Goal: Task Accomplishment & Management: Use online tool/utility

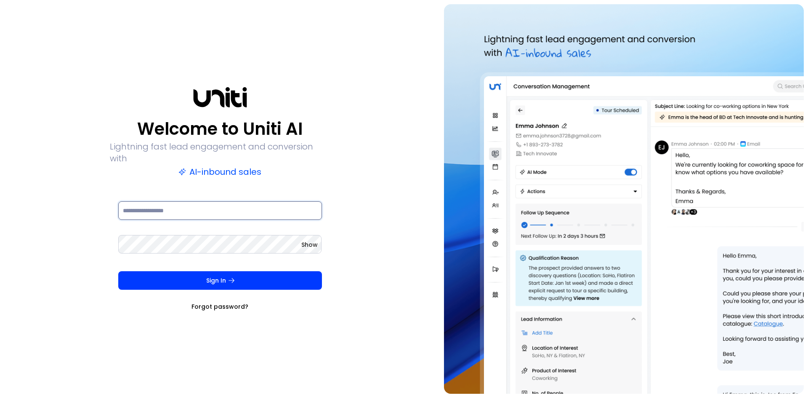
click at [237, 210] on input at bounding box center [220, 210] width 204 height 19
type input "**********"
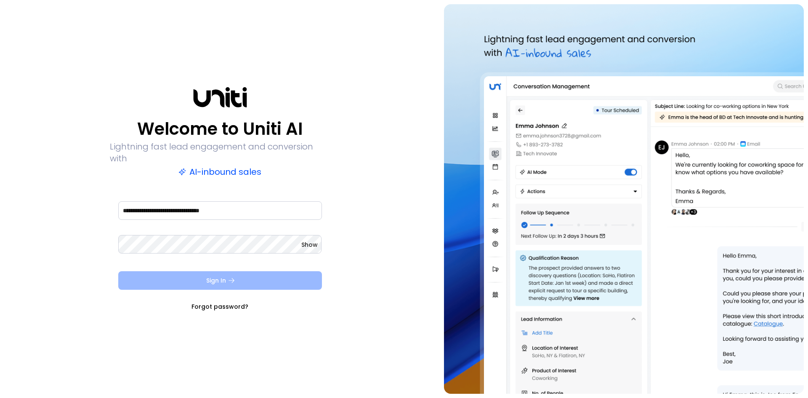
click at [202, 274] on button "Sign In" at bounding box center [220, 280] width 204 height 19
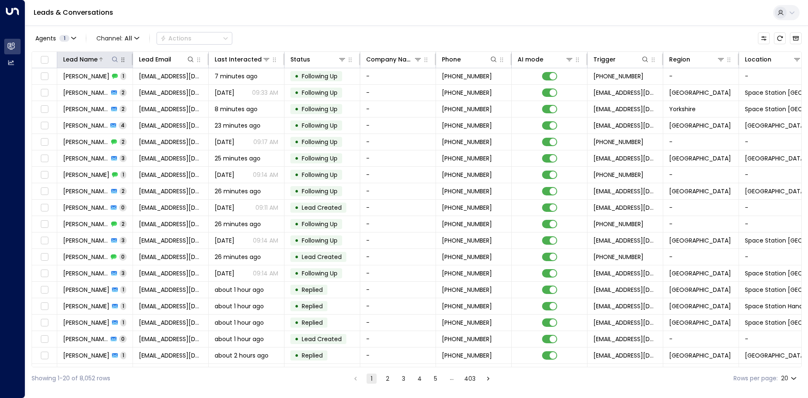
click at [113, 58] on icon at bounding box center [114, 58] width 5 height 5
click at [110, 85] on input "text" at bounding box center [115, 90] width 116 height 16
type input "******"
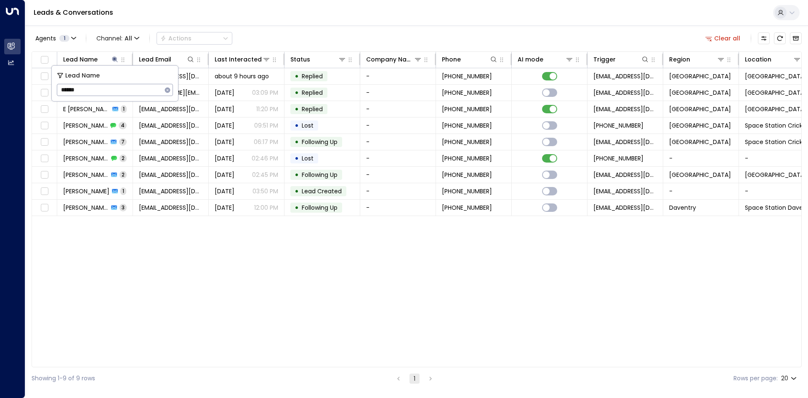
click at [138, 246] on div "Lead Name Lead Email Last Interacted Status Company Name Phone AI mode Trigger …" at bounding box center [417, 209] width 770 height 316
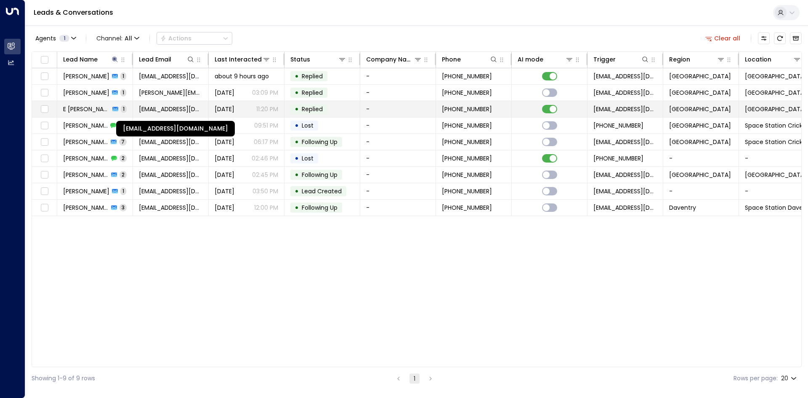
click at [158, 109] on span "[EMAIL_ADDRESS][DOMAIN_NAME]" at bounding box center [171, 109] width 64 height 8
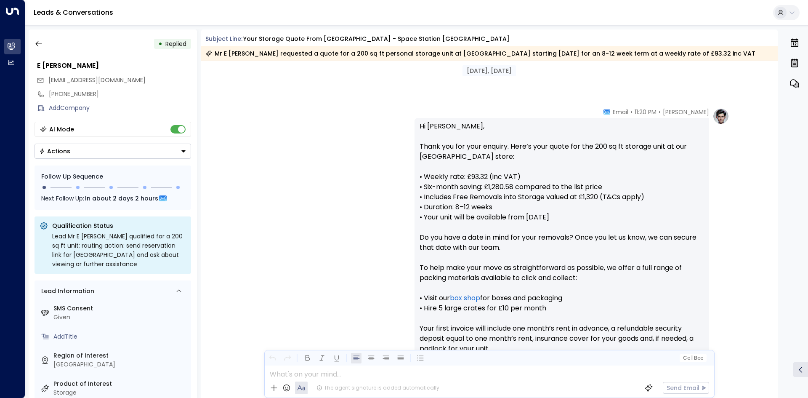
scroll to position [266, 0]
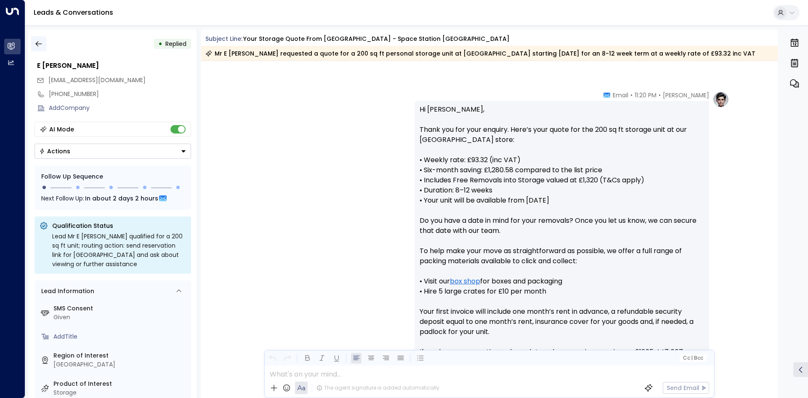
click at [35, 43] on icon "button" at bounding box center [39, 44] width 8 height 8
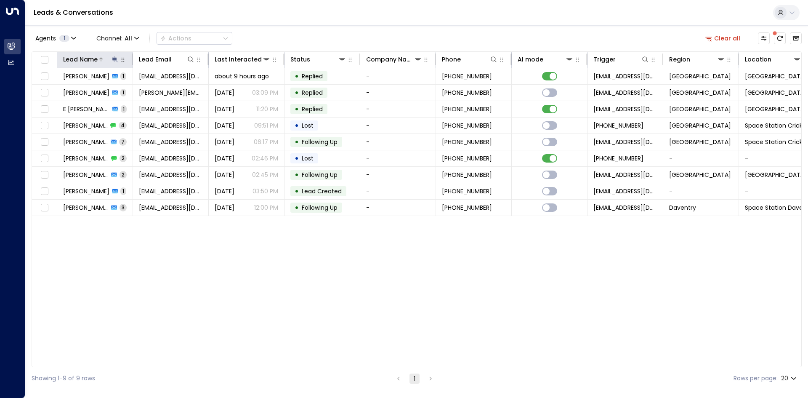
click at [114, 58] on icon at bounding box center [114, 58] width 5 height 5
click at [167, 90] on icon "button" at bounding box center [167, 90] width 7 height 7
click at [150, 88] on input "text" at bounding box center [115, 90] width 116 height 16
type input "******"
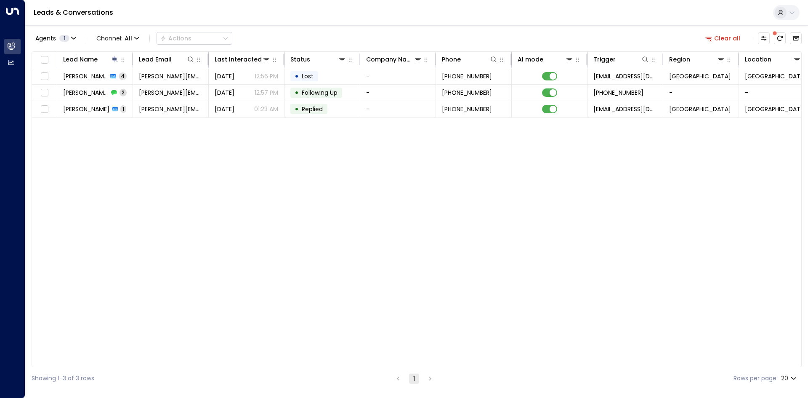
click at [102, 175] on div "Lead Name Lead Email Last Interacted Status Company Name Phone AI mode Trigger …" at bounding box center [417, 209] width 770 height 316
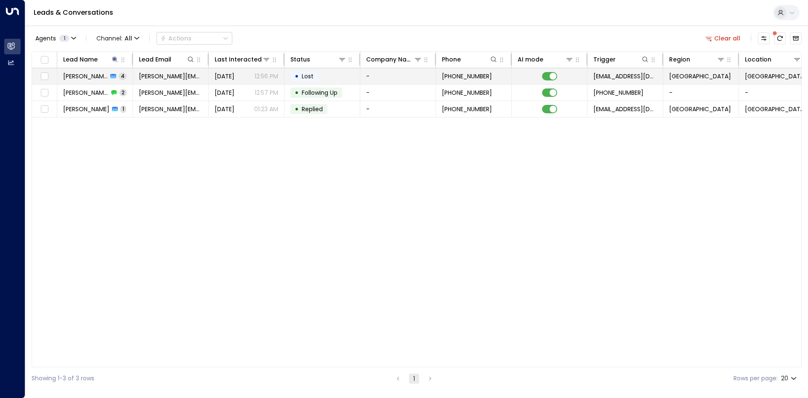
click at [145, 82] on td "[PERSON_NAME][EMAIL_ADDRESS][DOMAIN_NAME]" at bounding box center [171, 76] width 76 height 16
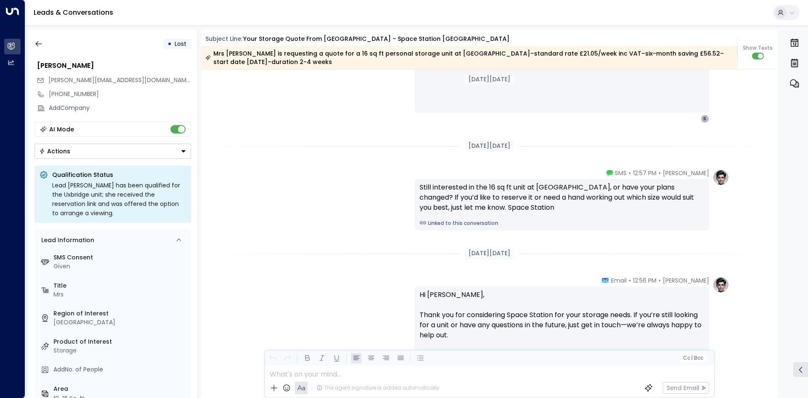
scroll to position [1026, 0]
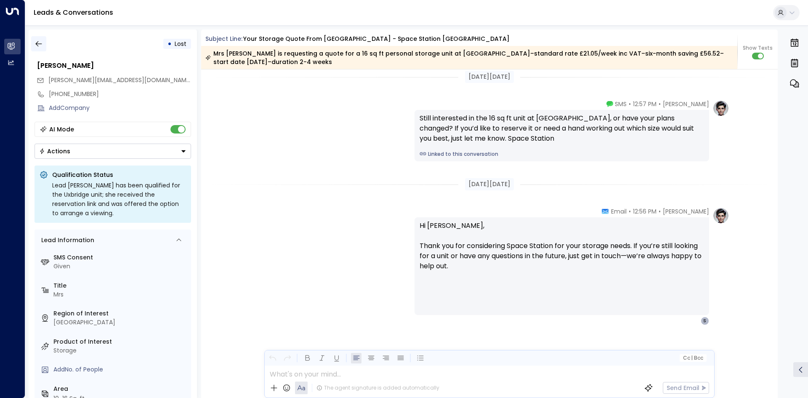
click at [41, 46] on icon "button" at bounding box center [39, 44] width 8 height 8
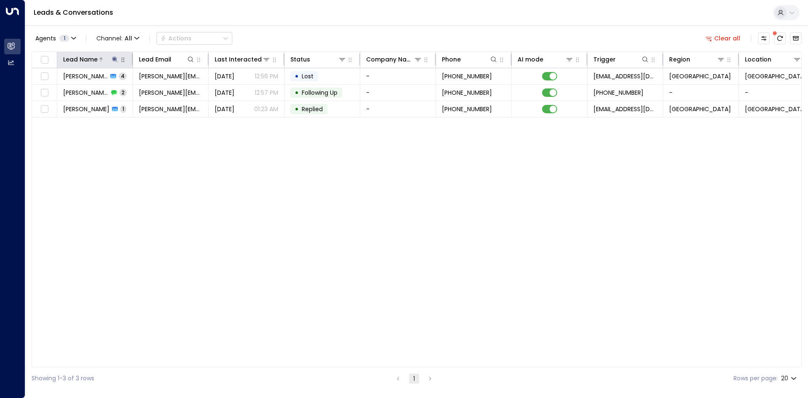
click at [111, 60] on button at bounding box center [115, 59] width 8 height 8
click at [166, 90] on icon "button" at bounding box center [167, 89] width 5 height 5
click at [113, 87] on input "text" at bounding box center [115, 90] width 116 height 16
type input "*******"
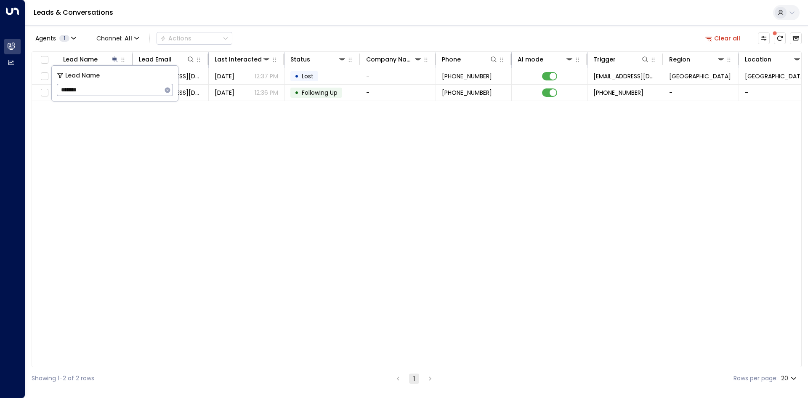
click at [169, 145] on div "Lead Name Lead Email Last Interacted Status Company Name Phone AI mode Trigger …" at bounding box center [417, 209] width 770 height 316
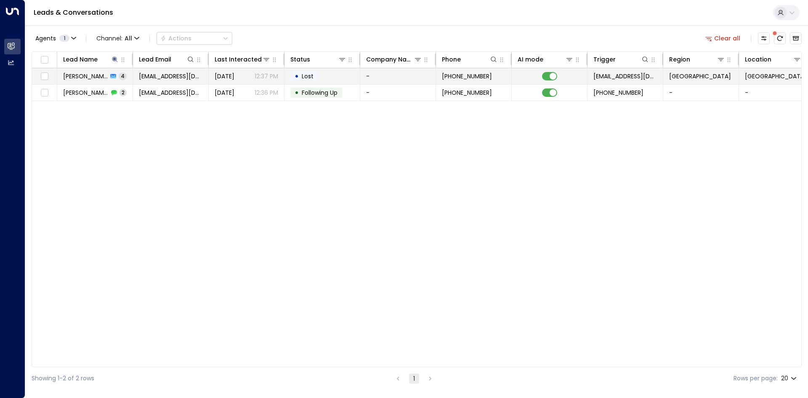
click at [146, 75] on span "[EMAIL_ADDRESS][DOMAIN_NAME]" at bounding box center [171, 76] width 64 height 8
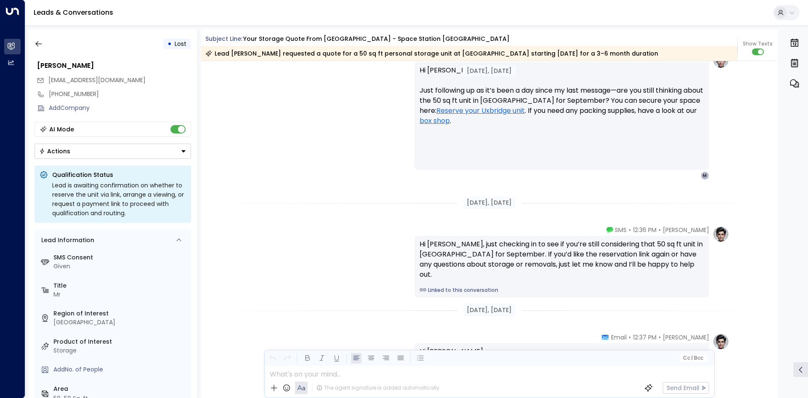
scroll to position [1258, 0]
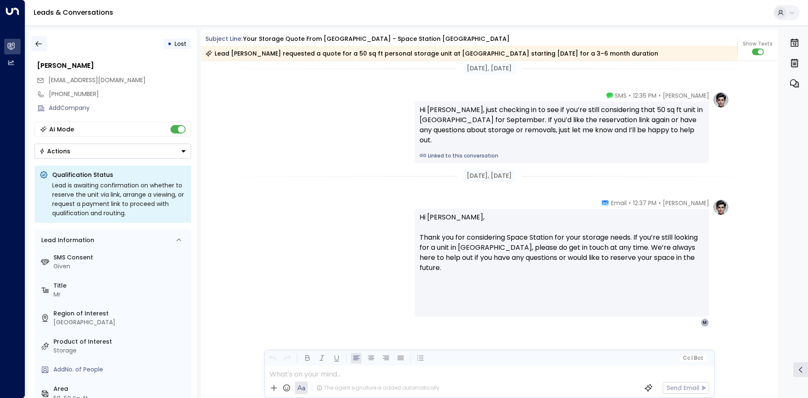
click at [36, 43] on icon "button" at bounding box center [38, 43] width 6 height 5
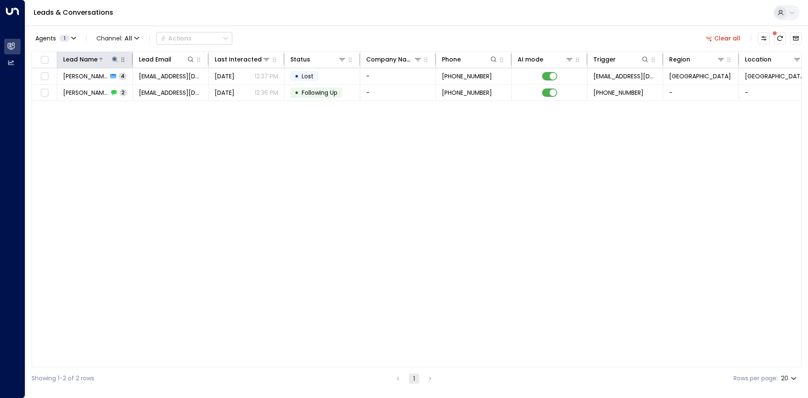
click at [114, 59] on icon at bounding box center [114, 58] width 5 height 5
click at [163, 89] on button "button" at bounding box center [167, 90] width 11 height 11
click at [128, 93] on input "text" at bounding box center [115, 90] width 116 height 16
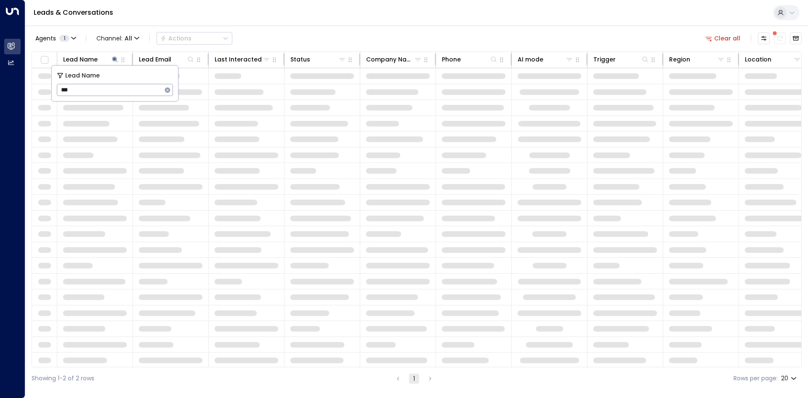
type input "****"
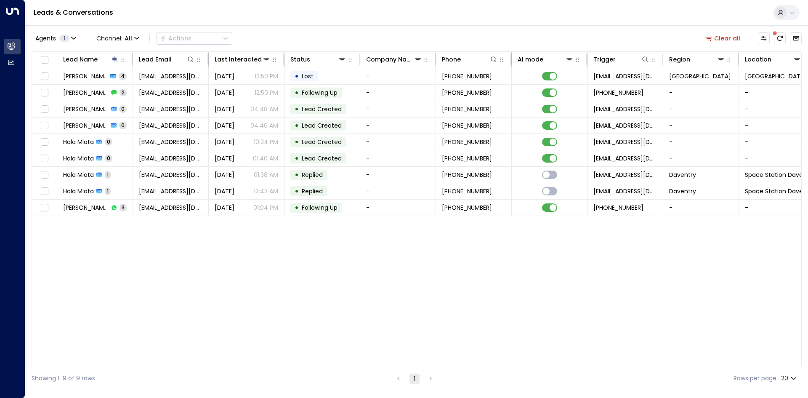
click at [143, 265] on div "Lead Name Lead Email Last Interacted Status Company Name Phone AI mode Trigger …" at bounding box center [417, 209] width 770 height 316
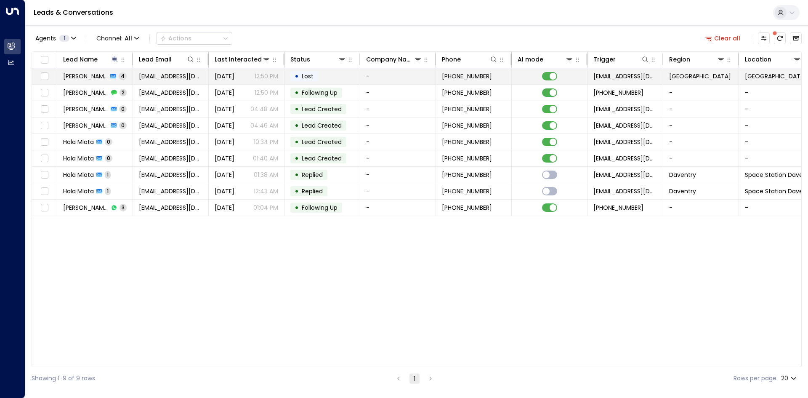
click at [168, 78] on span "[EMAIL_ADDRESS][DOMAIN_NAME]" at bounding box center [171, 76] width 64 height 8
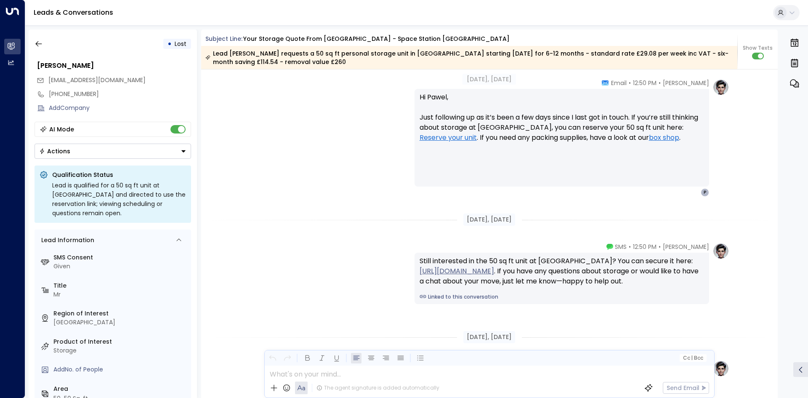
scroll to position [1270, 0]
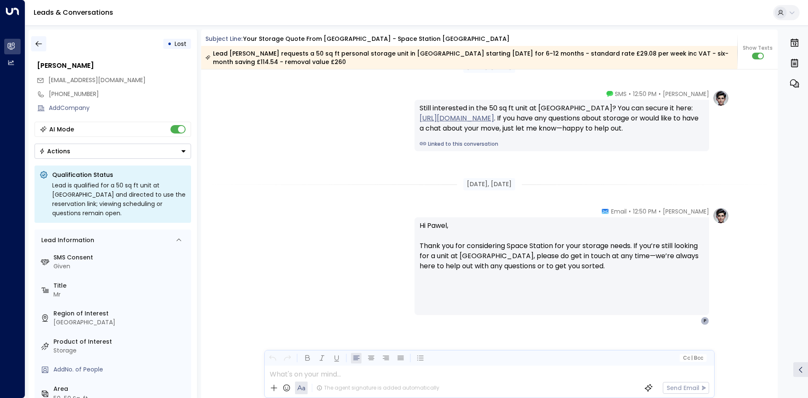
click at [41, 44] on icon "button" at bounding box center [38, 43] width 6 height 5
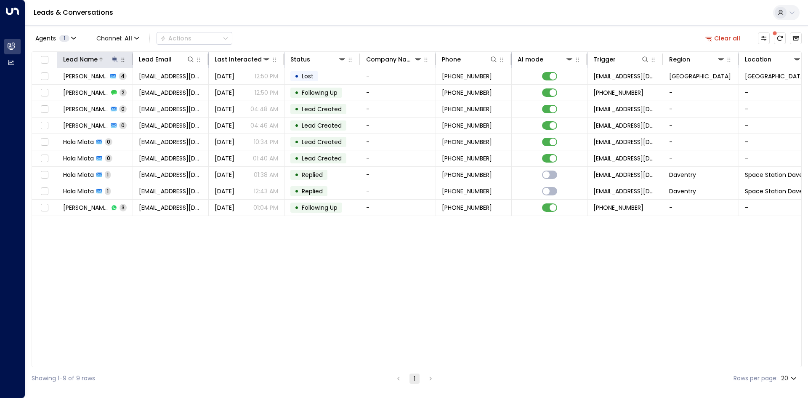
click at [112, 60] on icon at bounding box center [114, 59] width 7 height 7
click at [172, 90] on button "button" at bounding box center [167, 90] width 11 height 11
click at [126, 89] on input "text" at bounding box center [115, 90] width 116 height 16
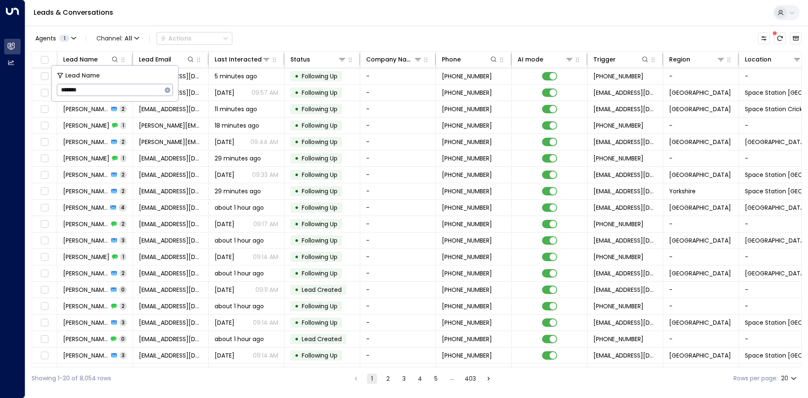
type input "********"
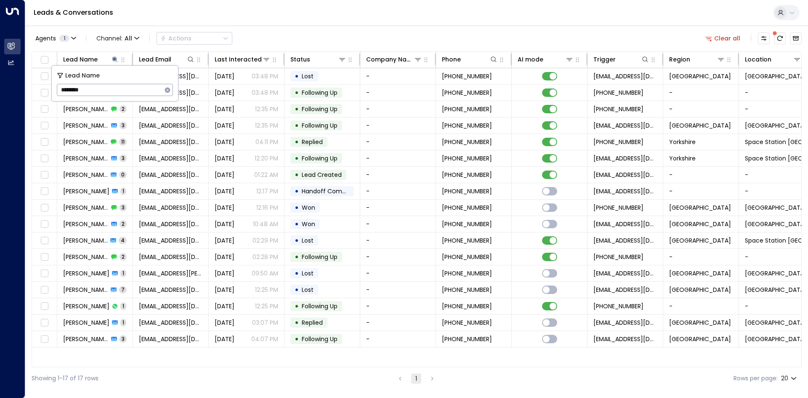
click at [291, 21] on div "Leads & Conversations" at bounding box center [416, 13] width 783 height 26
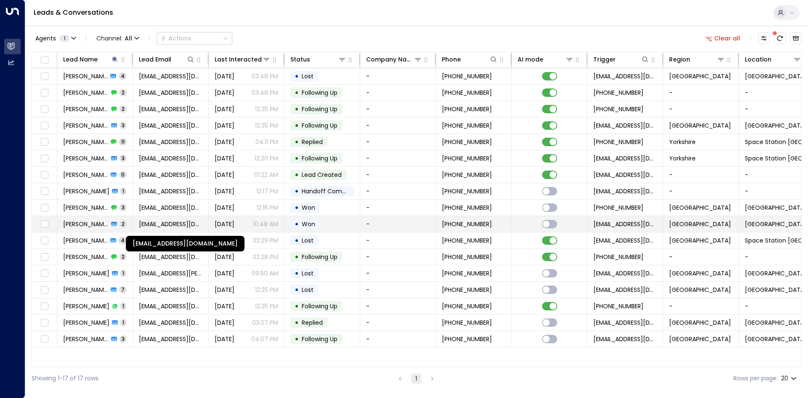
click at [165, 225] on span "[EMAIL_ADDRESS][DOMAIN_NAME]" at bounding box center [171, 224] width 64 height 8
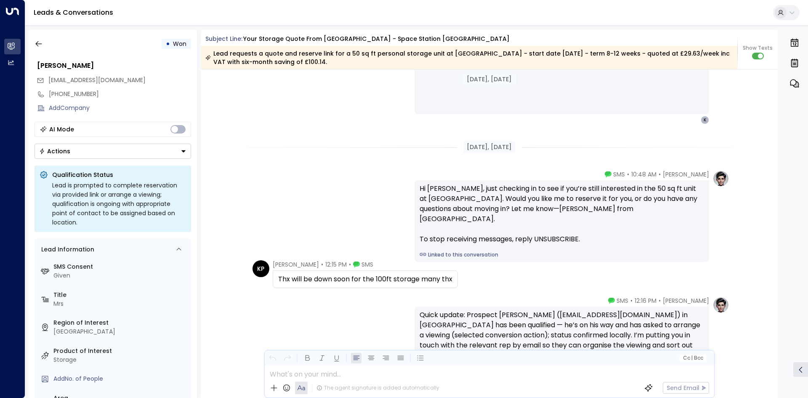
scroll to position [909, 0]
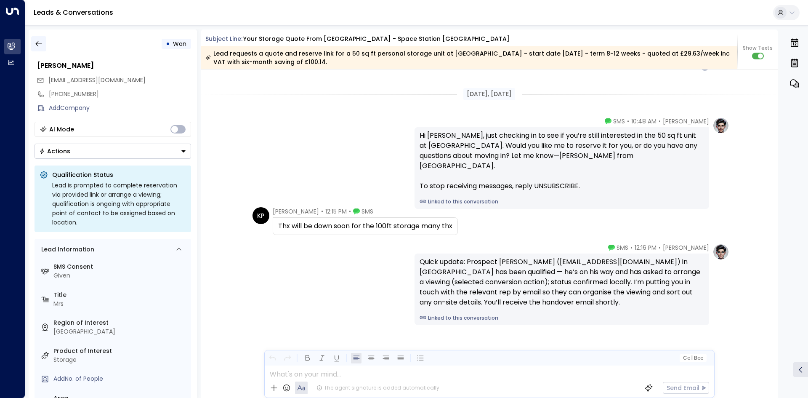
click at [40, 47] on icon "button" at bounding box center [39, 44] width 8 height 8
